Goal: Information Seeking & Learning: Find specific fact

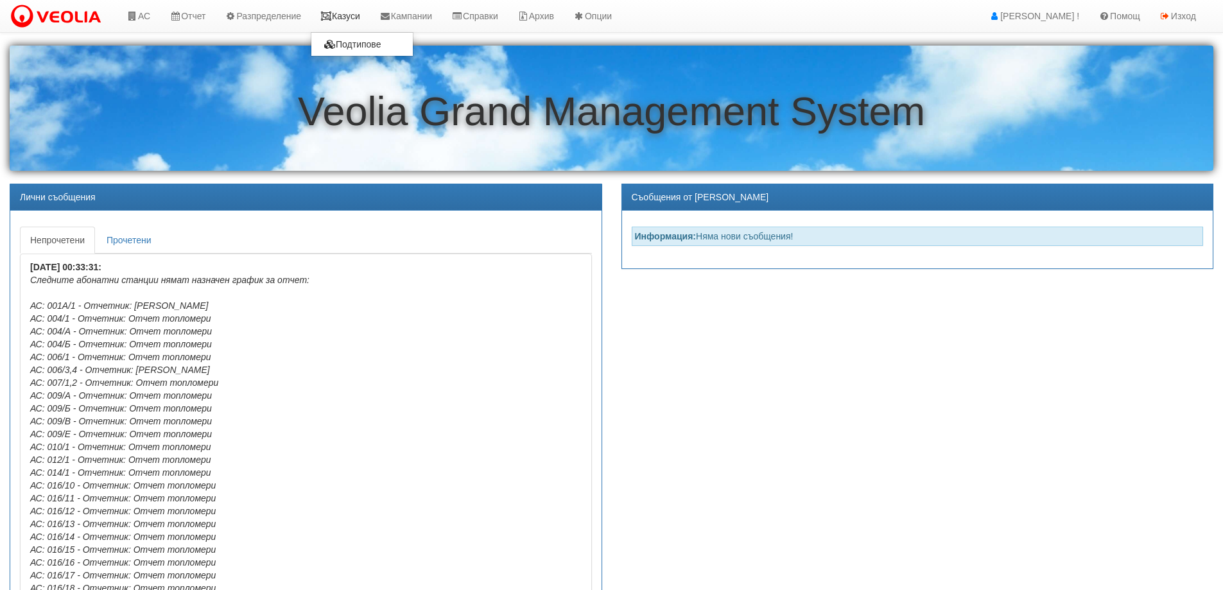
click at [351, 15] on link "Казуси" at bounding box center [340, 16] width 59 height 32
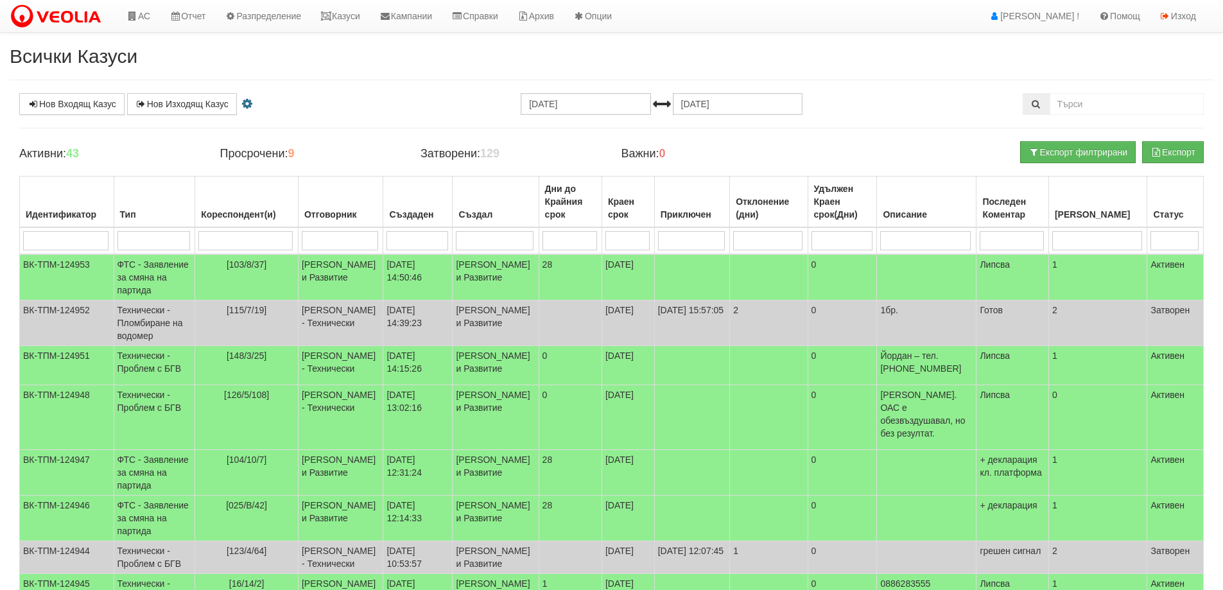
click at [267, 241] on input "search" at bounding box center [245, 240] width 94 height 19
type input "003"
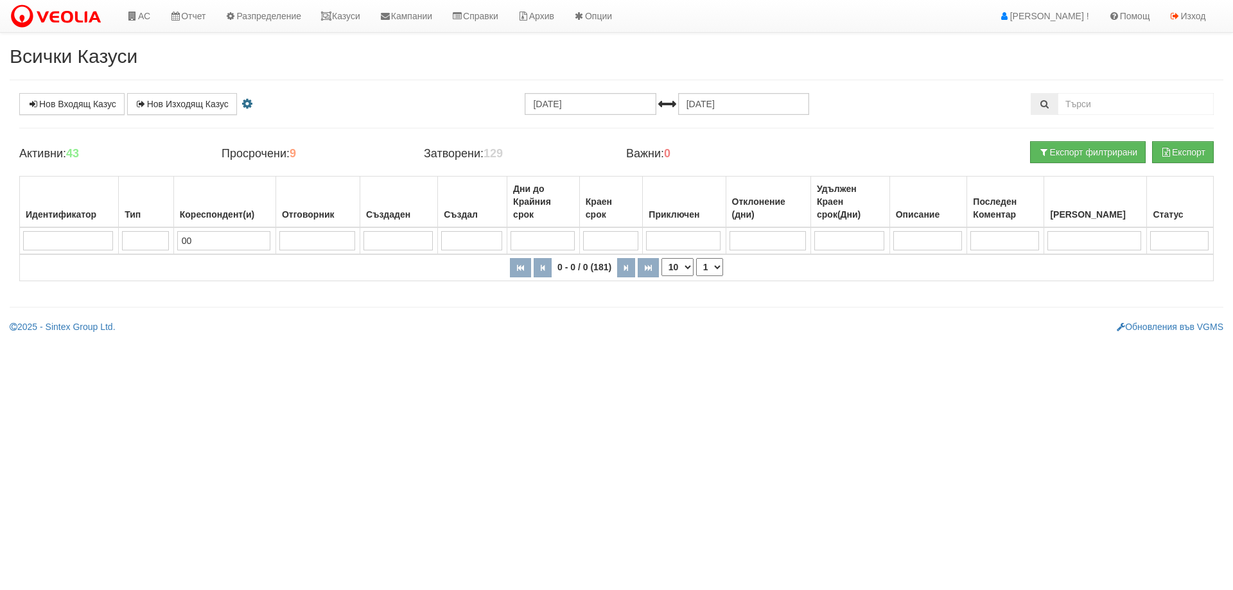
type input "0"
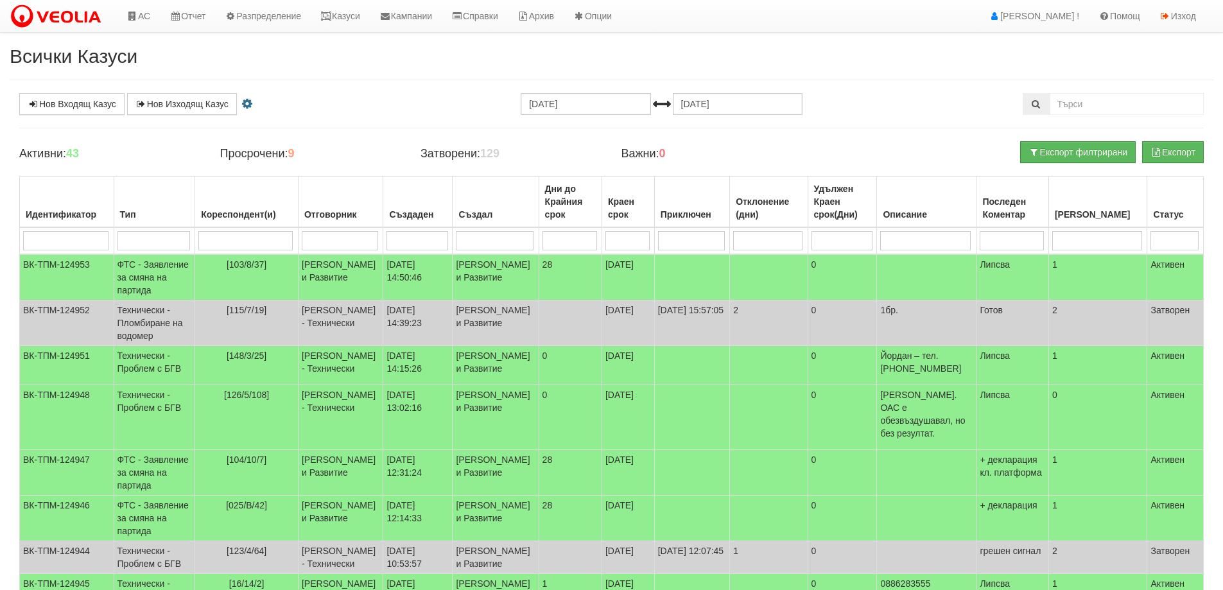
type input "3"
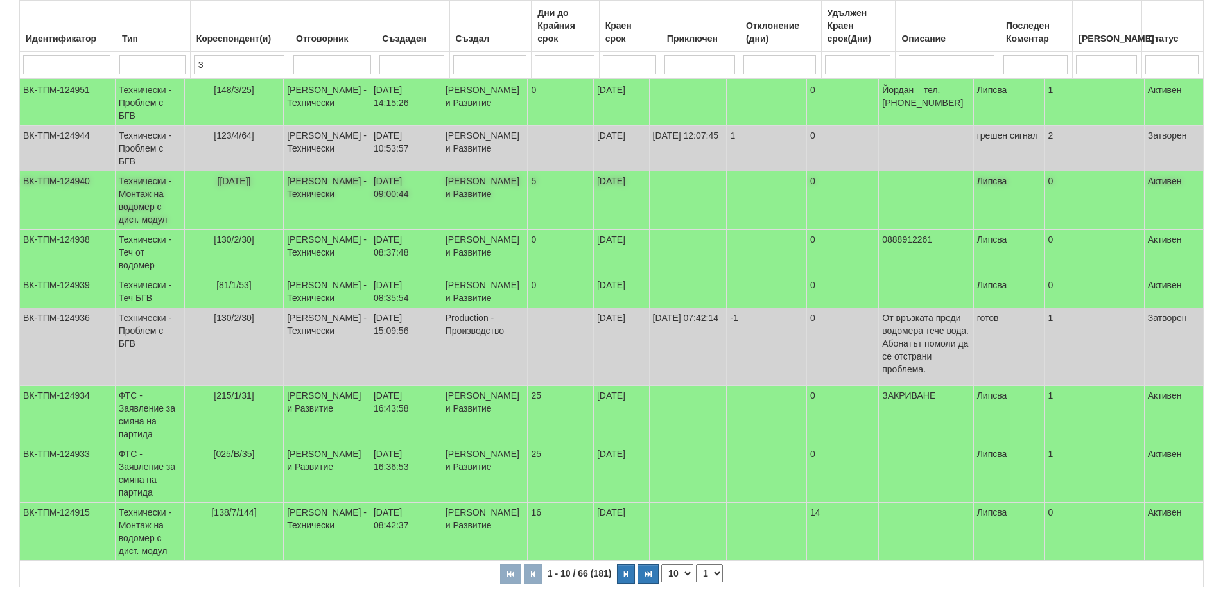
scroll to position [257, 0]
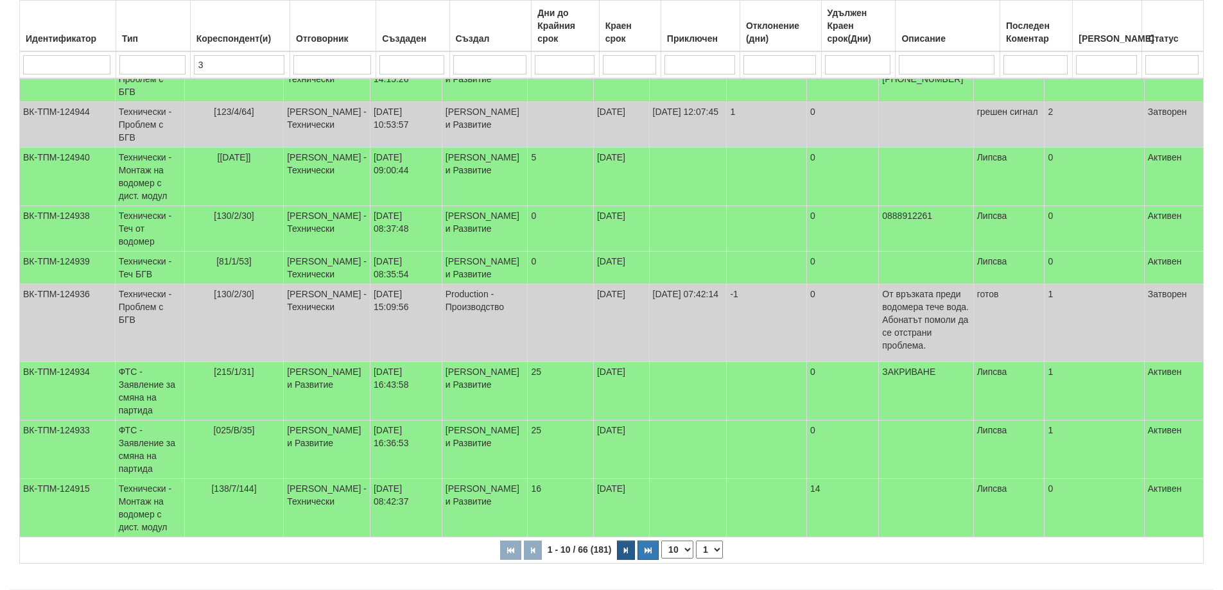
type input "3"
click at [626, 554] on icon "button" at bounding box center [626, 550] width 4 height 7
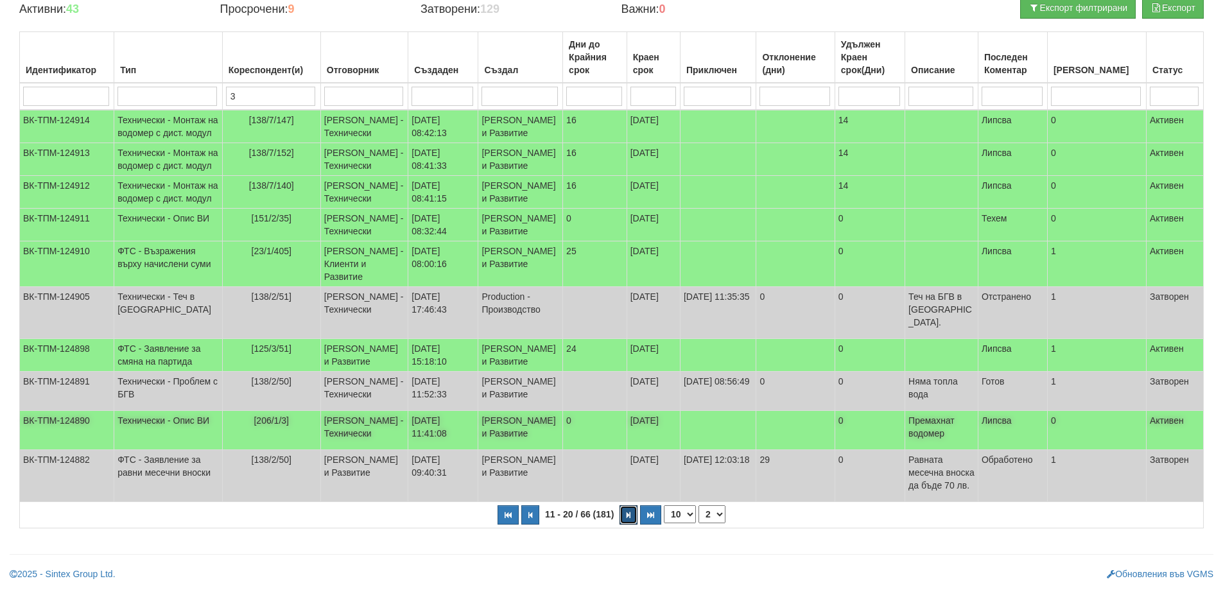
scroll to position [254, 0]
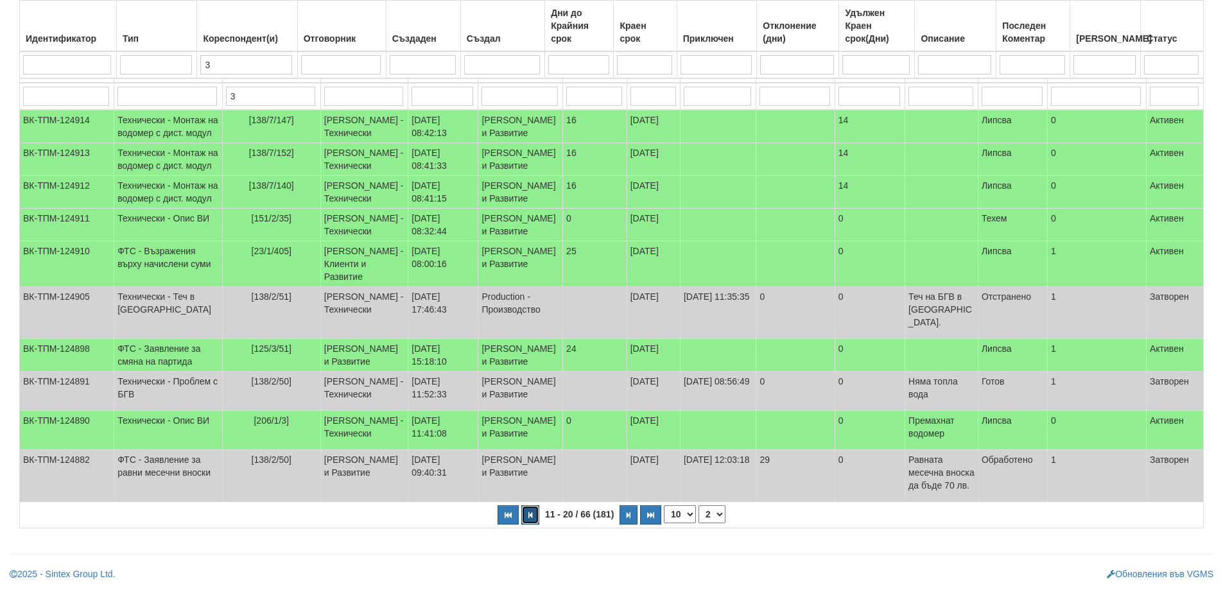
click at [530, 518] on icon "button" at bounding box center [530, 515] width 4 height 7
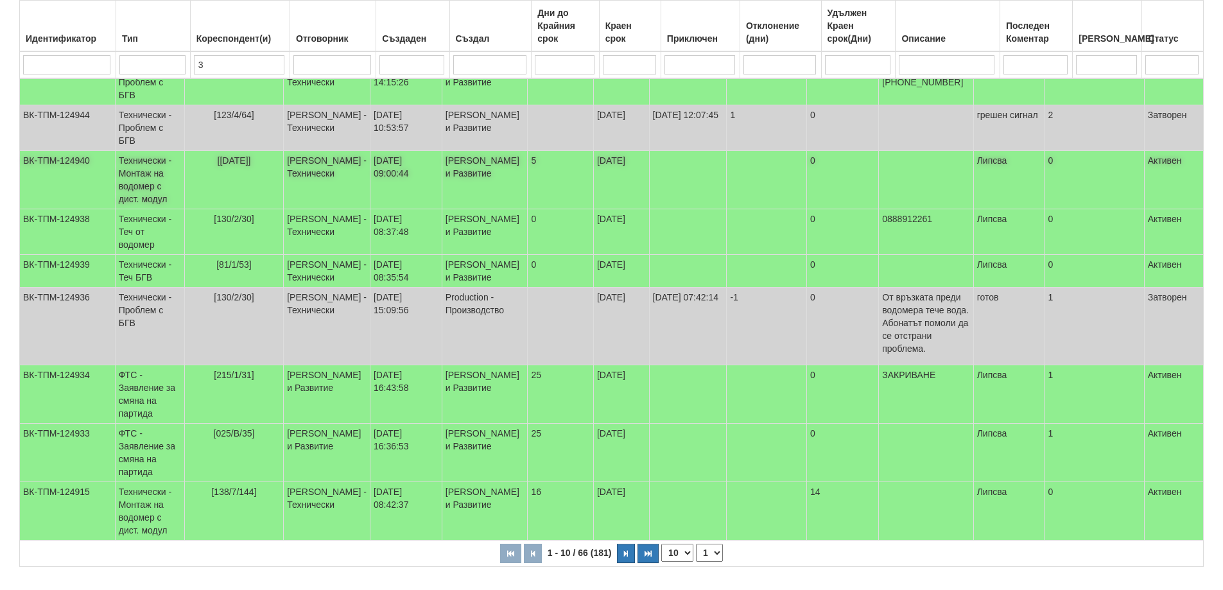
click at [236, 159] on span "[3/1/67]" at bounding box center [234, 160] width 33 height 10
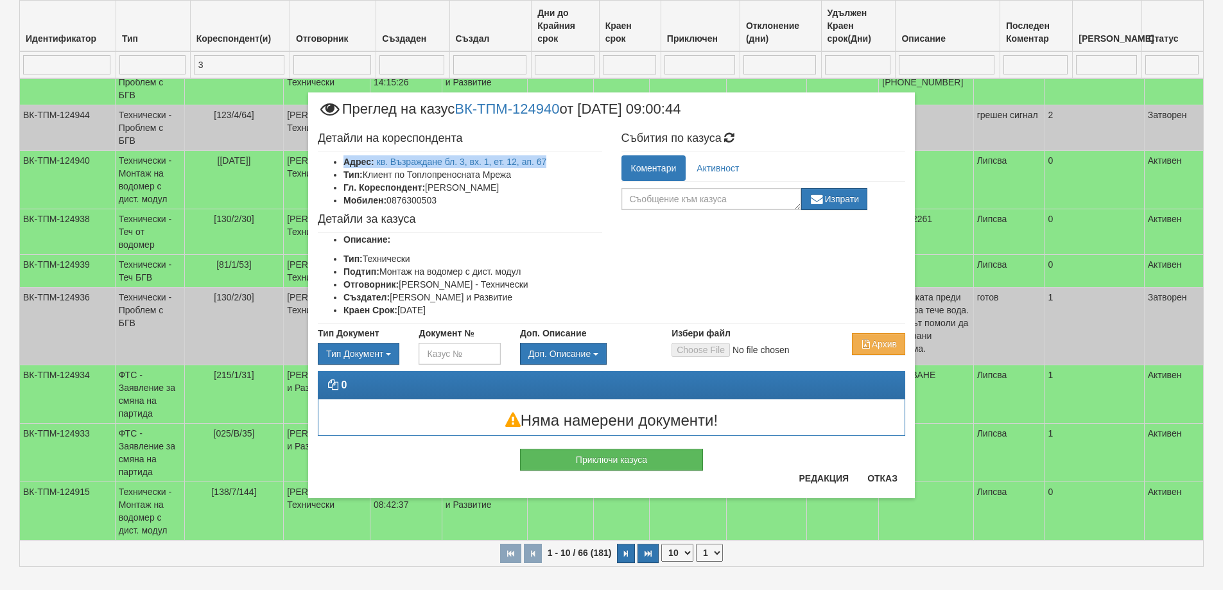
drag, startPoint x: 548, startPoint y: 161, endPoint x: 335, endPoint y: 164, distance: 213.2
click at [344, 164] on li "Адрес: кв. Възраждане бл. 3, вх. 1, ет. 12, ап. 67" at bounding box center [473, 161] width 259 height 13
copy li "Адрес: кв. Възраждане бл. 3, вх. 1, ет. 12, ап. 67"
click at [894, 482] on button "Отказ" at bounding box center [883, 478] width 46 height 21
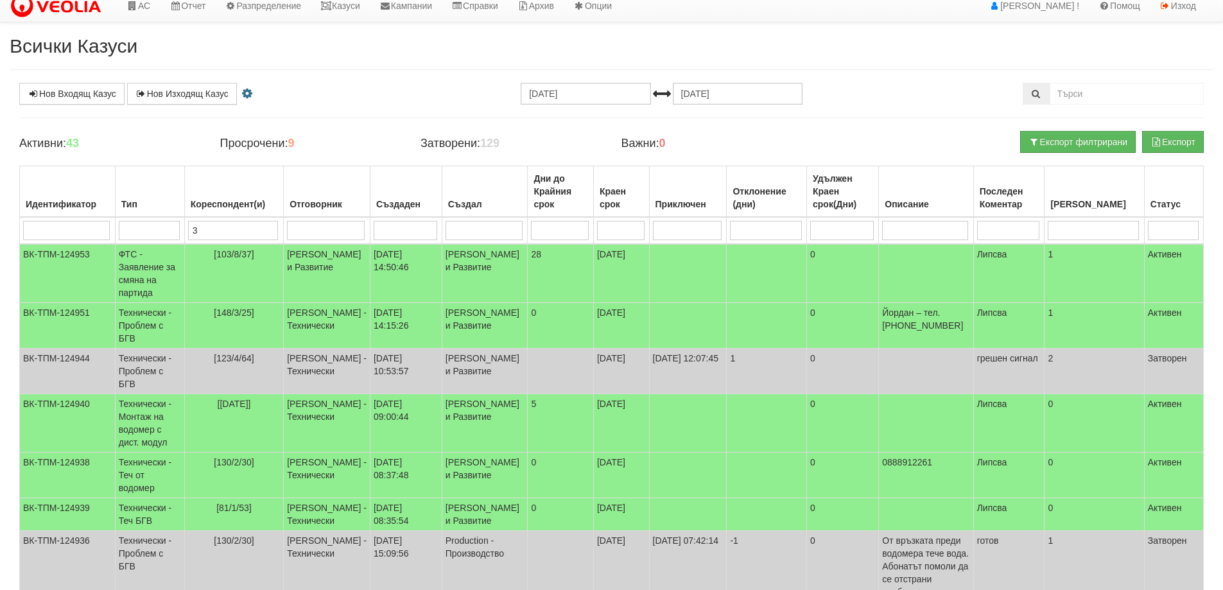
scroll to position [0, 0]
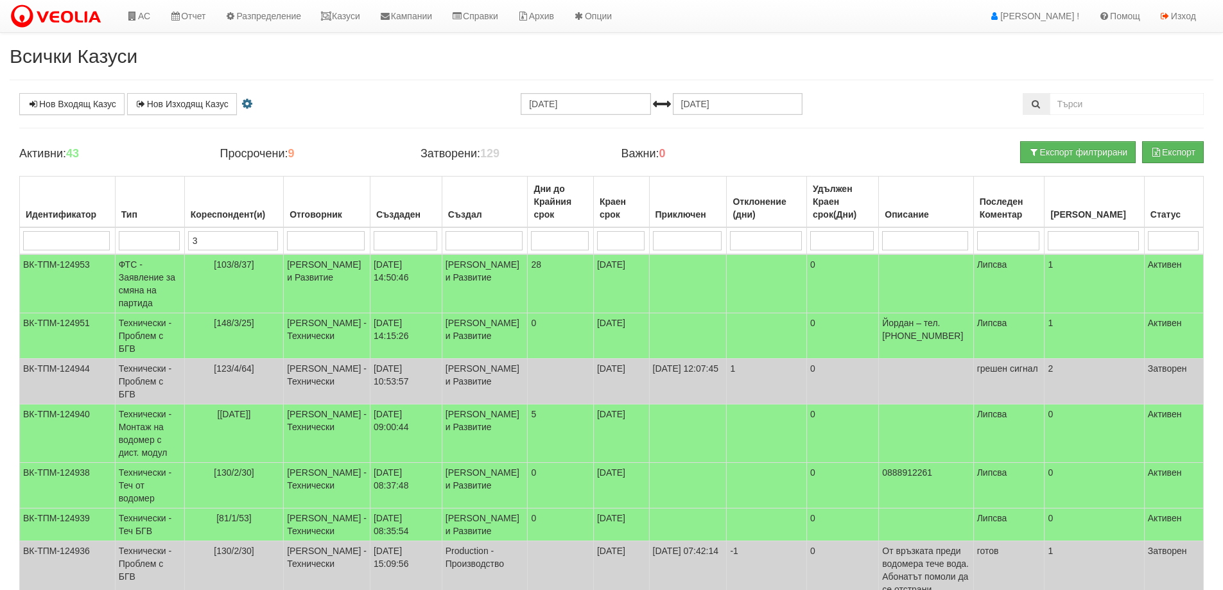
click at [239, 240] on input "3" at bounding box center [233, 240] width 91 height 19
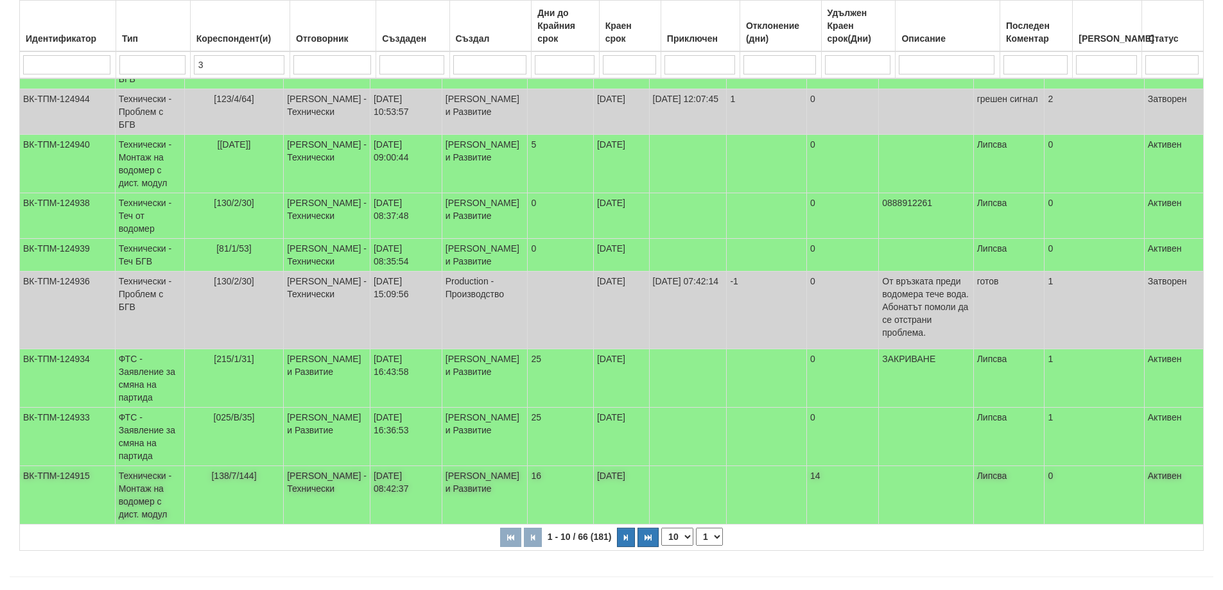
scroll to position [292, 0]
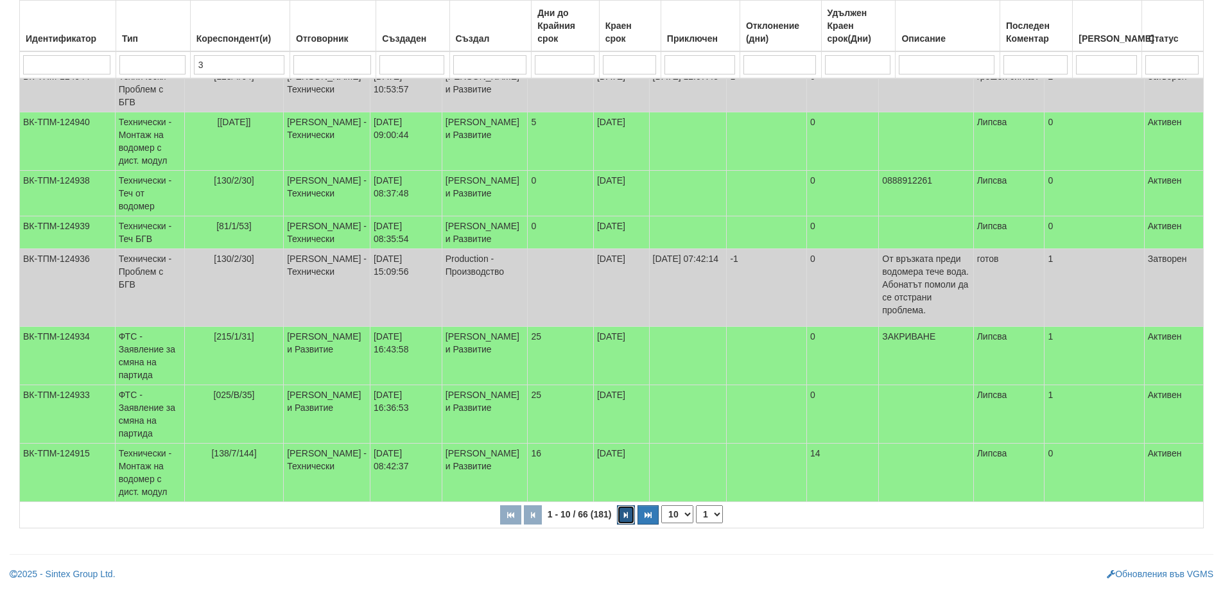
click at [627, 509] on button "button" at bounding box center [626, 514] width 18 height 19
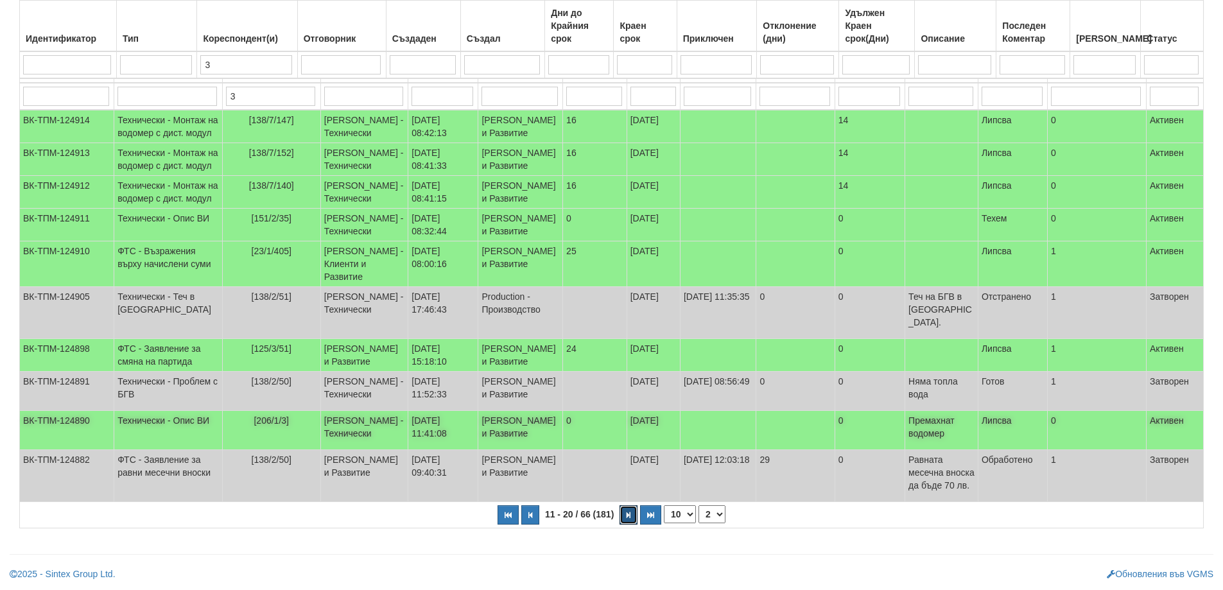
scroll to position [254, 0]
click at [629, 516] on icon "button" at bounding box center [629, 515] width 4 height 7
select select "3"
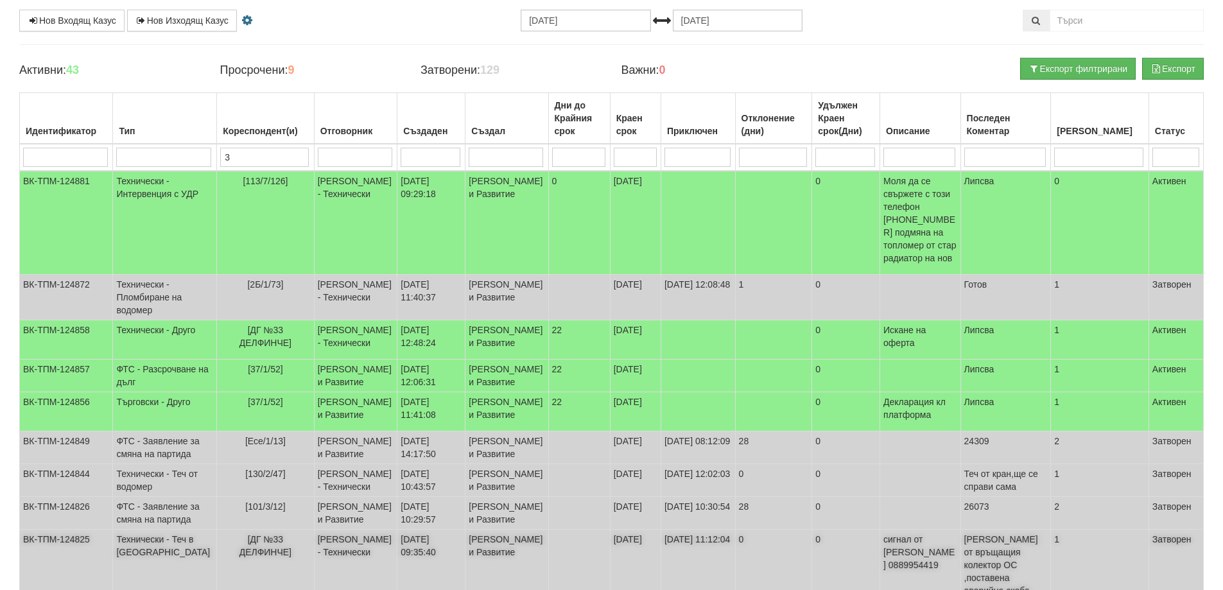
scroll to position [61, 0]
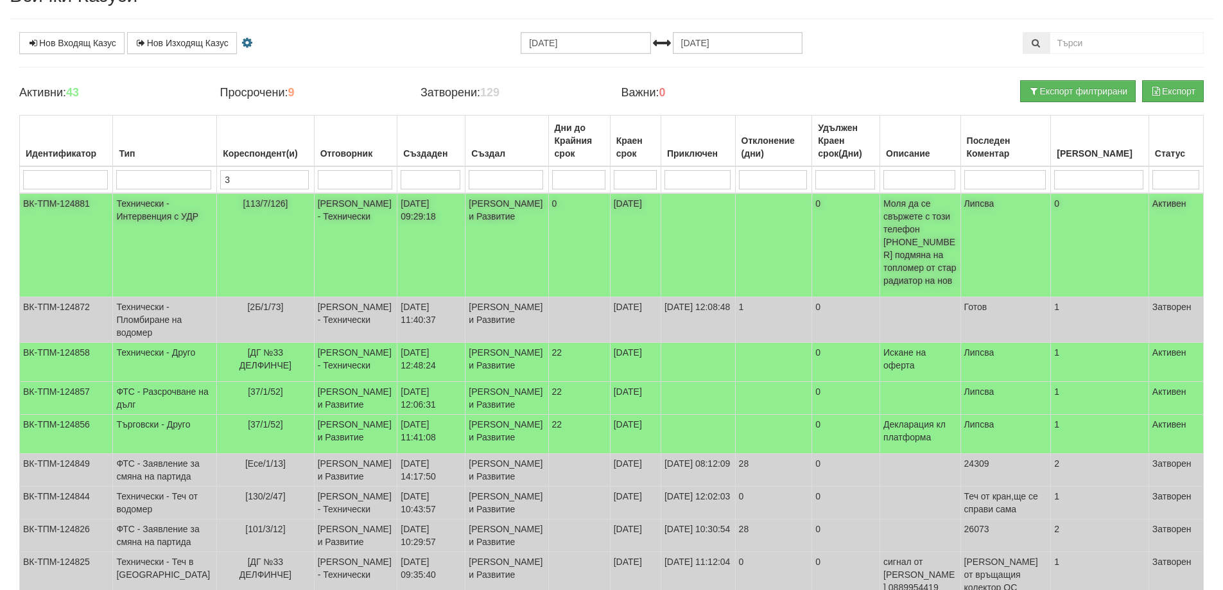
click at [243, 201] on span "[113/7/126]" at bounding box center [265, 203] width 45 height 10
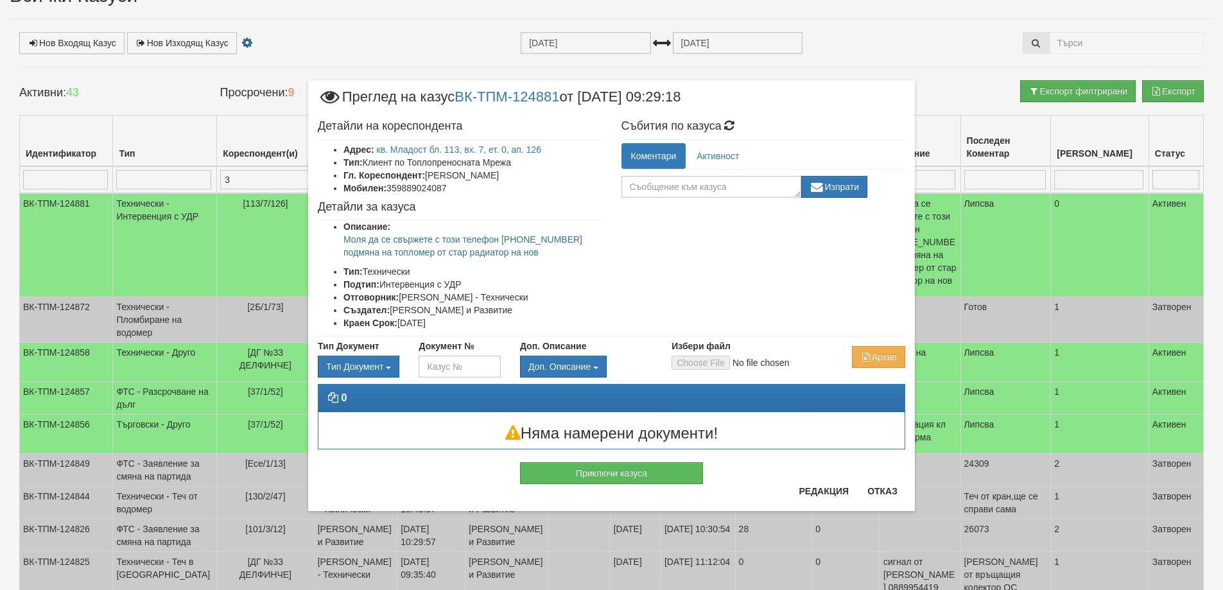
click at [494, 309] on li "Създател: Женя Димитрова - Клиенти и Развитие" at bounding box center [473, 310] width 259 height 13
click at [381, 238] on p "Моля да се свържете с този телефон 0887592301 подмяна на топломер от стар радиа…" at bounding box center [473, 246] width 259 height 26
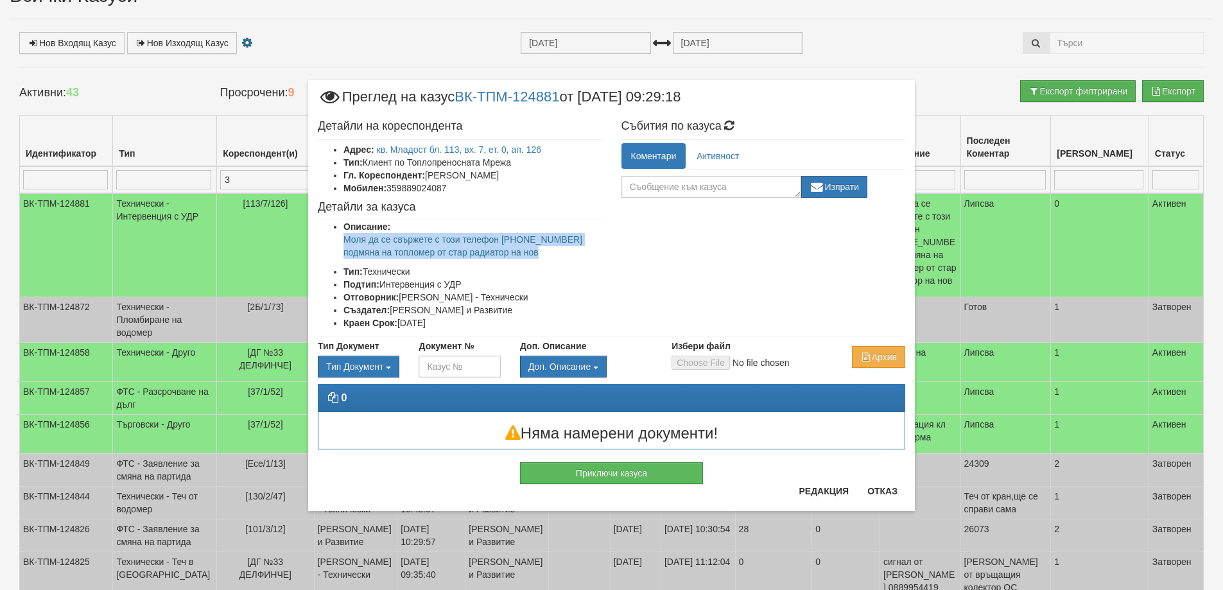
click at [381, 238] on p "Моля да се свържете с този телефон 0887592301 подмяна на топломер от стар радиа…" at bounding box center [473, 246] width 259 height 26
click at [556, 258] on p "Моля да се свържете с този телефон 0887592301 подмяна на топломер от стар радиа…" at bounding box center [473, 246] width 259 height 26
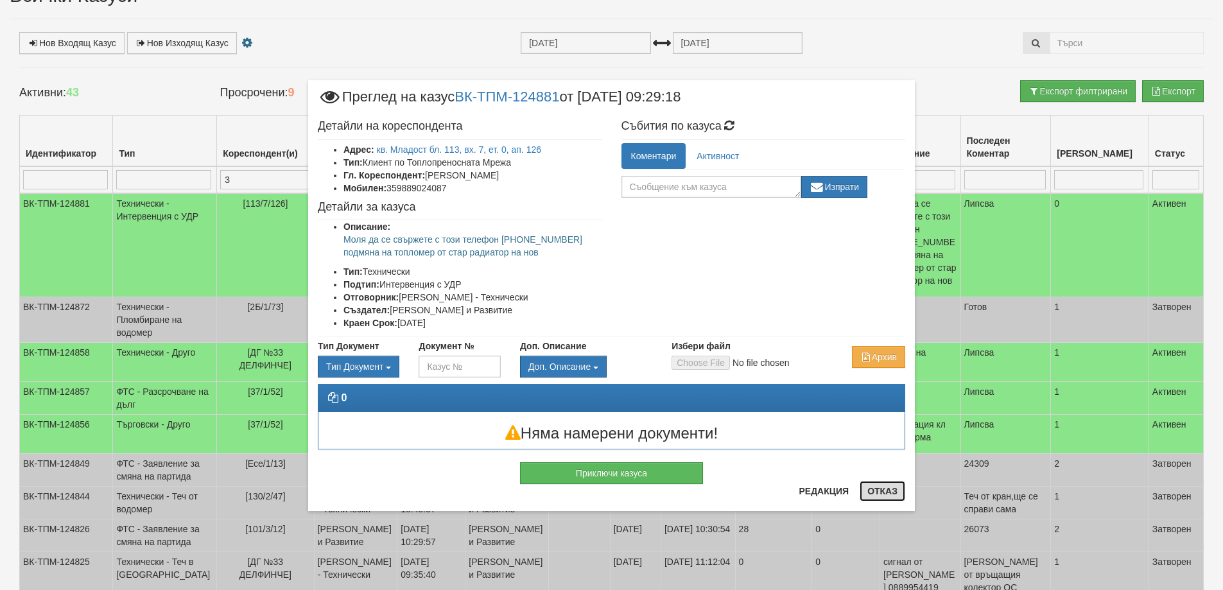
click at [889, 492] on button "Отказ" at bounding box center [883, 491] width 46 height 21
